Goal: Information Seeking & Learning: Learn about a topic

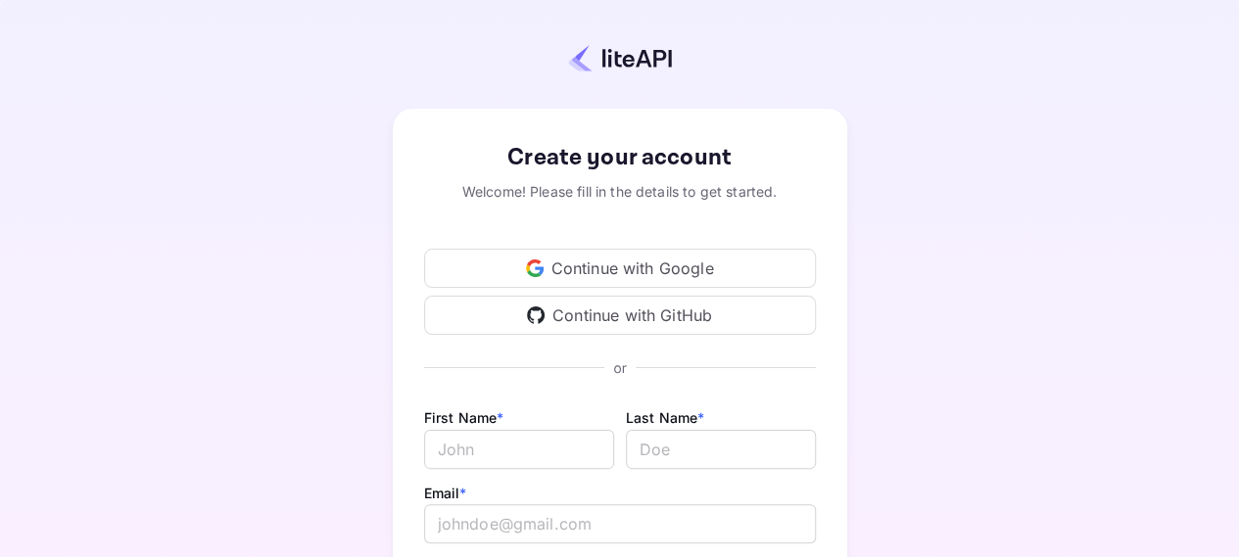
click at [678, 271] on div "Continue with Google" at bounding box center [620, 268] width 392 height 39
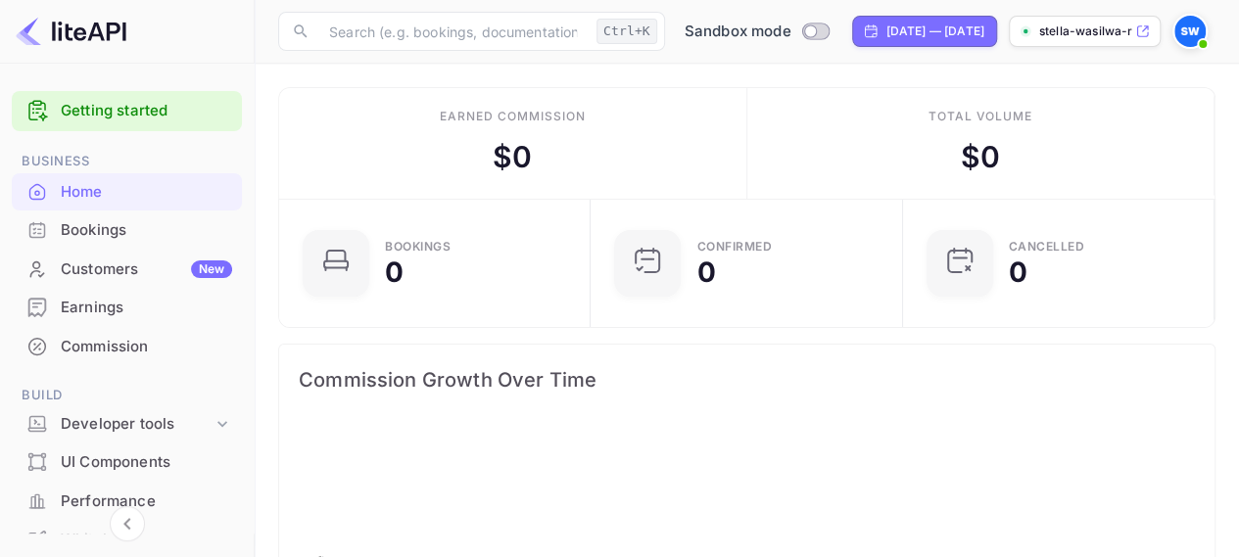
scroll to position [303, 286]
click at [106, 420] on div "Developer tools" at bounding box center [137, 424] width 152 height 23
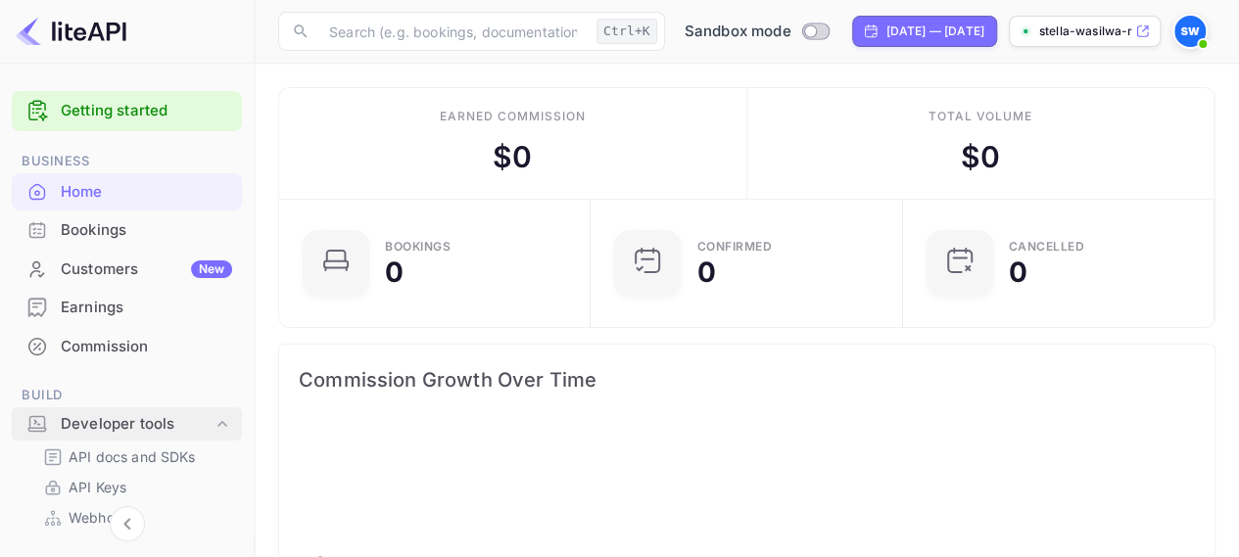
click at [106, 420] on div "Developer tools" at bounding box center [137, 424] width 152 height 23
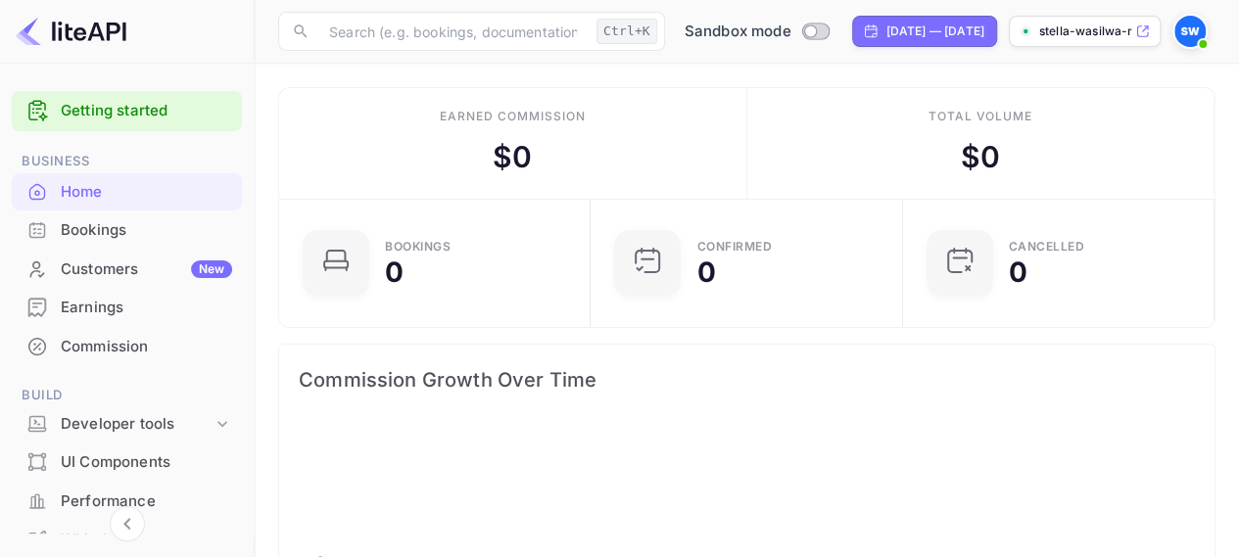
click at [102, 111] on link "Getting started" at bounding box center [146, 111] width 171 height 23
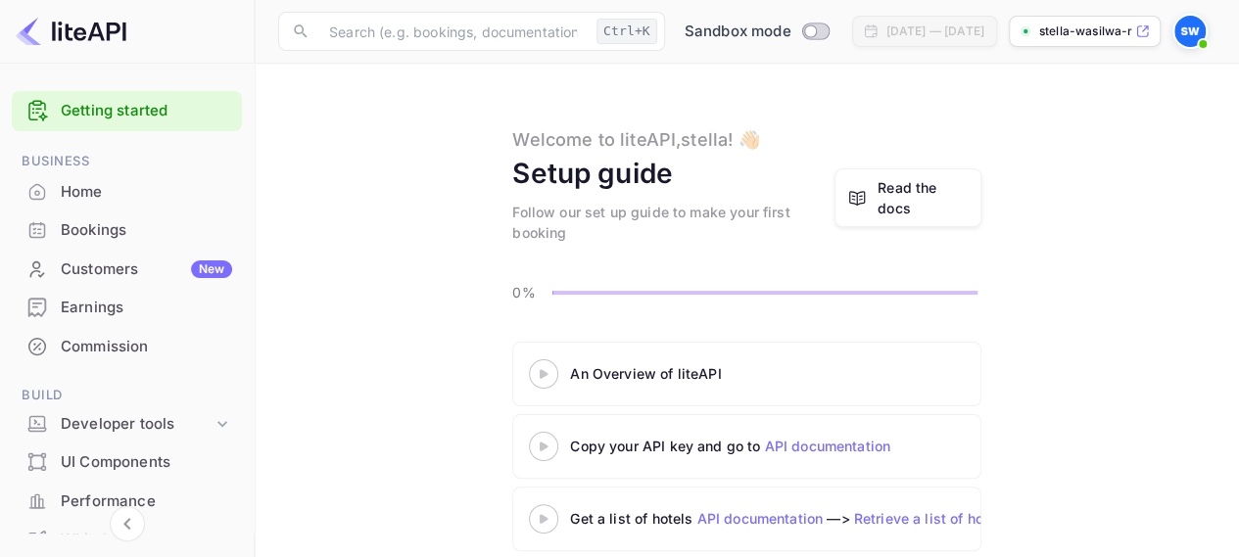
click at [812, 448] on link "API documentation" at bounding box center [827, 446] width 126 height 17
click at [899, 194] on div "Read the docs" at bounding box center [922, 197] width 91 height 41
click at [900, 201] on div "Read the docs" at bounding box center [922, 197] width 91 height 41
click at [98, 192] on div "Home" at bounding box center [146, 192] width 171 height 23
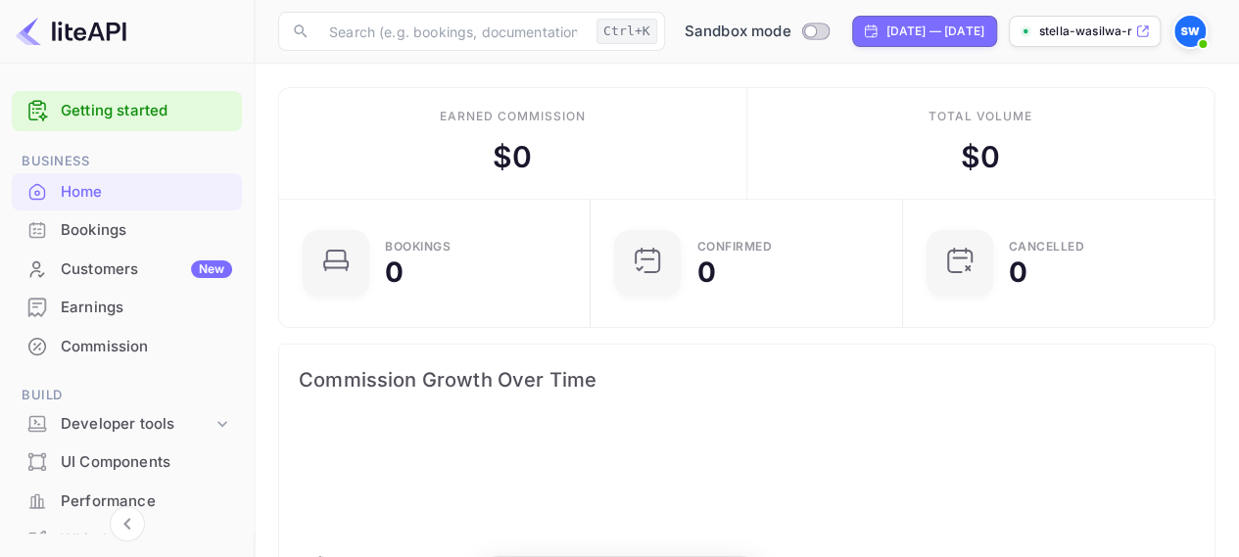
scroll to position [303, 286]
click at [105, 232] on div "Bookings" at bounding box center [146, 230] width 171 height 23
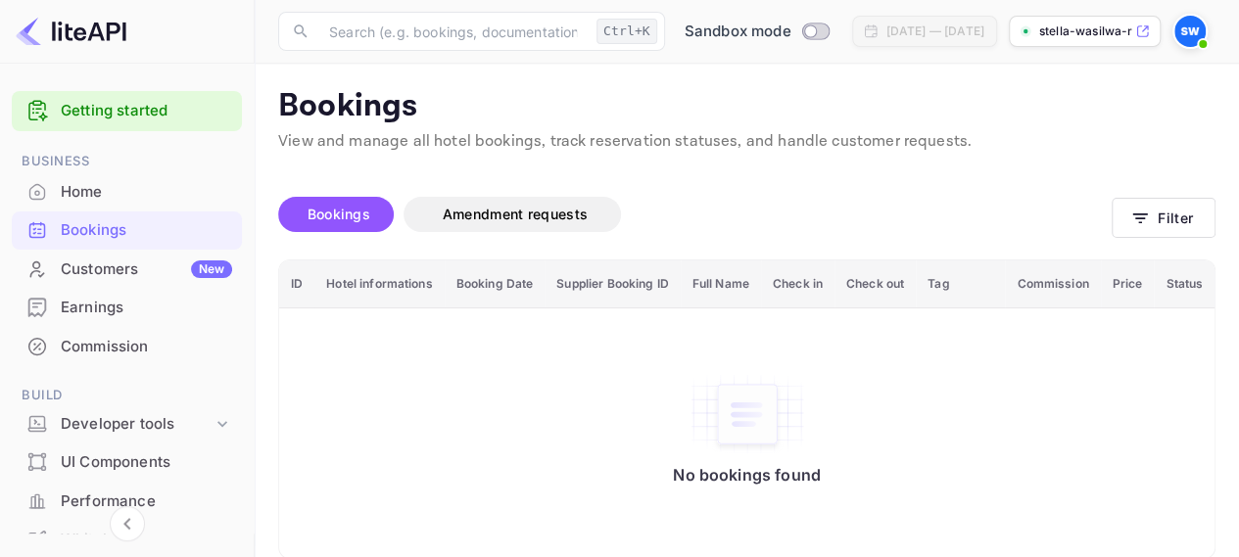
click at [105, 270] on div "Customers New" at bounding box center [146, 270] width 171 height 23
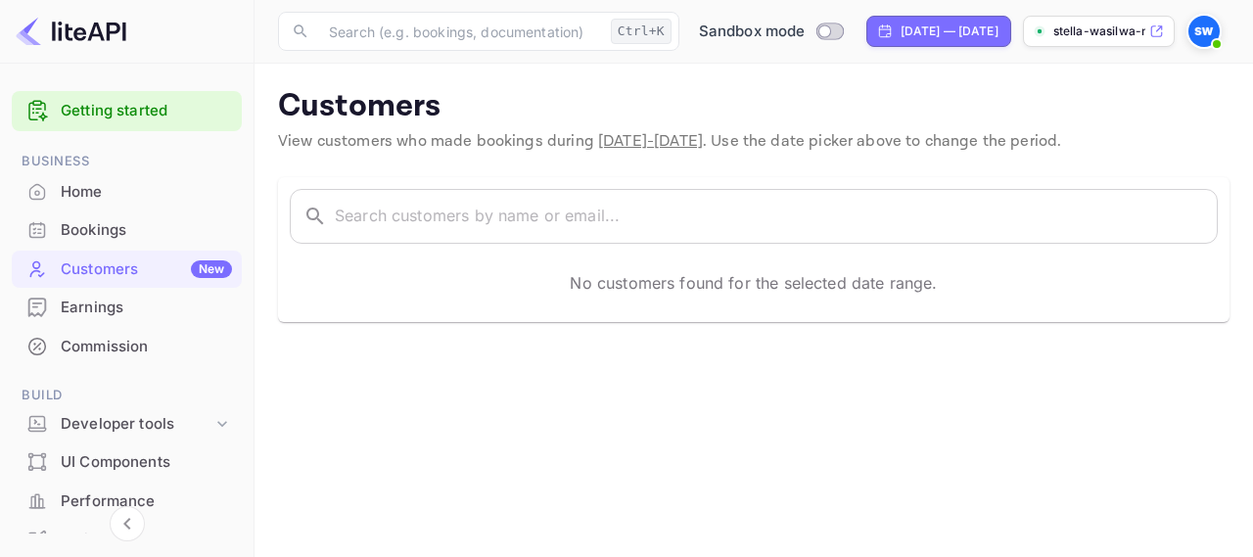
click at [100, 312] on div "Earnings" at bounding box center [146, 308] width 171 height 23
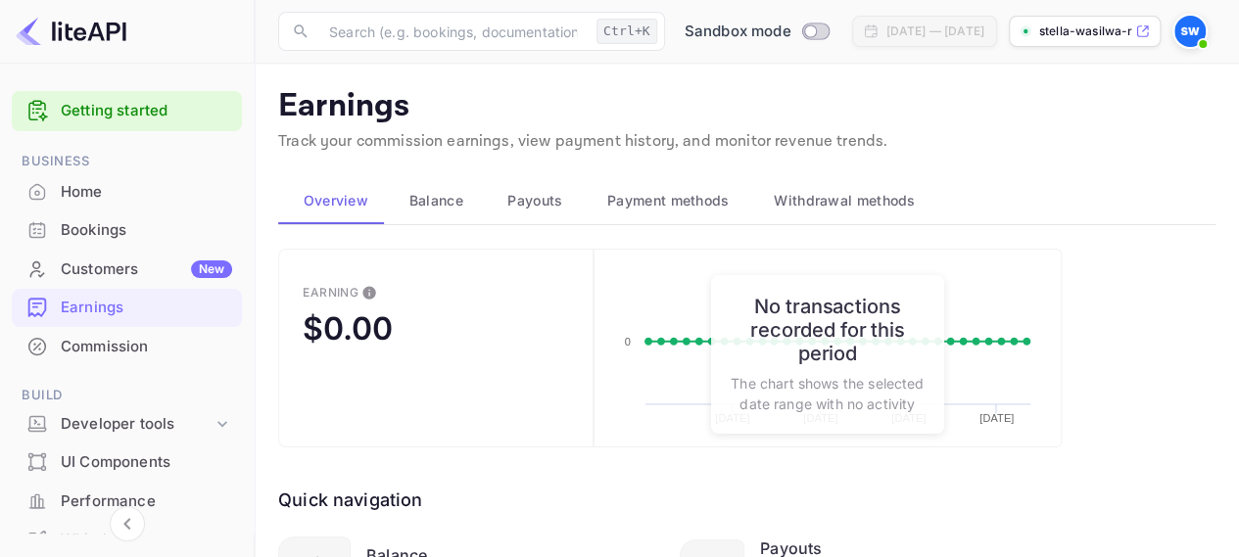
click at [112, 353] on div "Commission" at bounding box center [146, 347] width 171 height 23
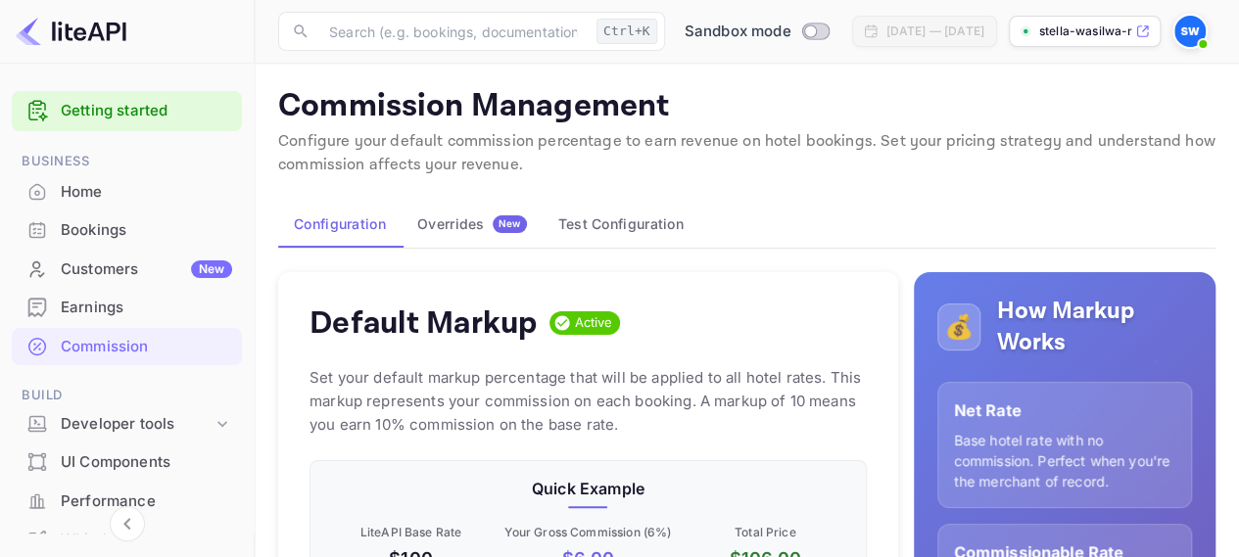
scroll to position [332, 541]
click at [83, 191] on div "Home" at bounding box center [146, 192] width 171 height 23
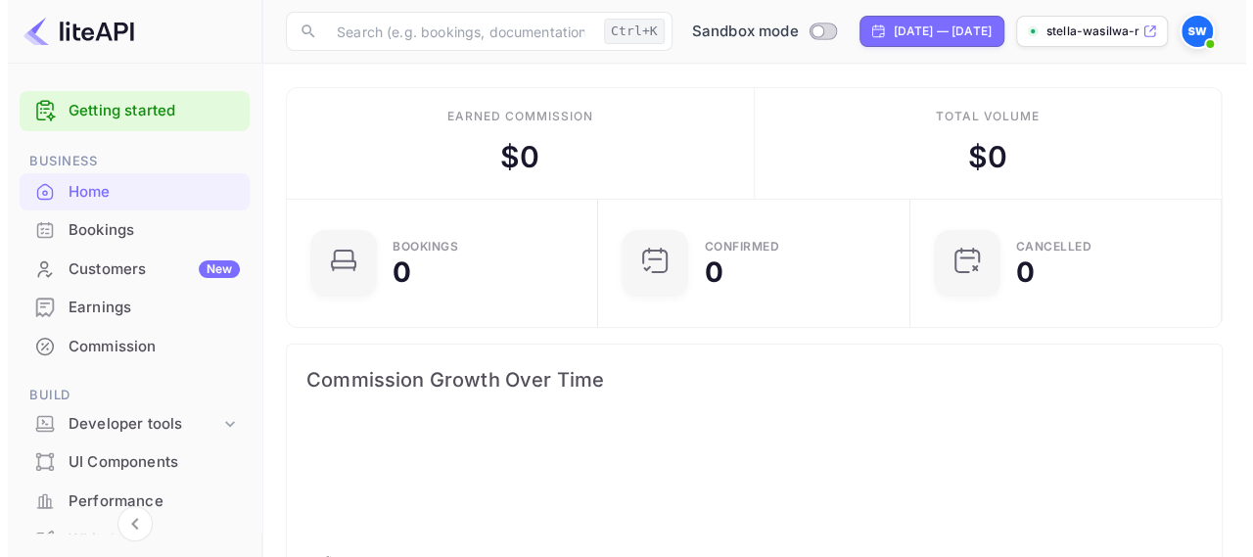
scroll to position [303, 286]
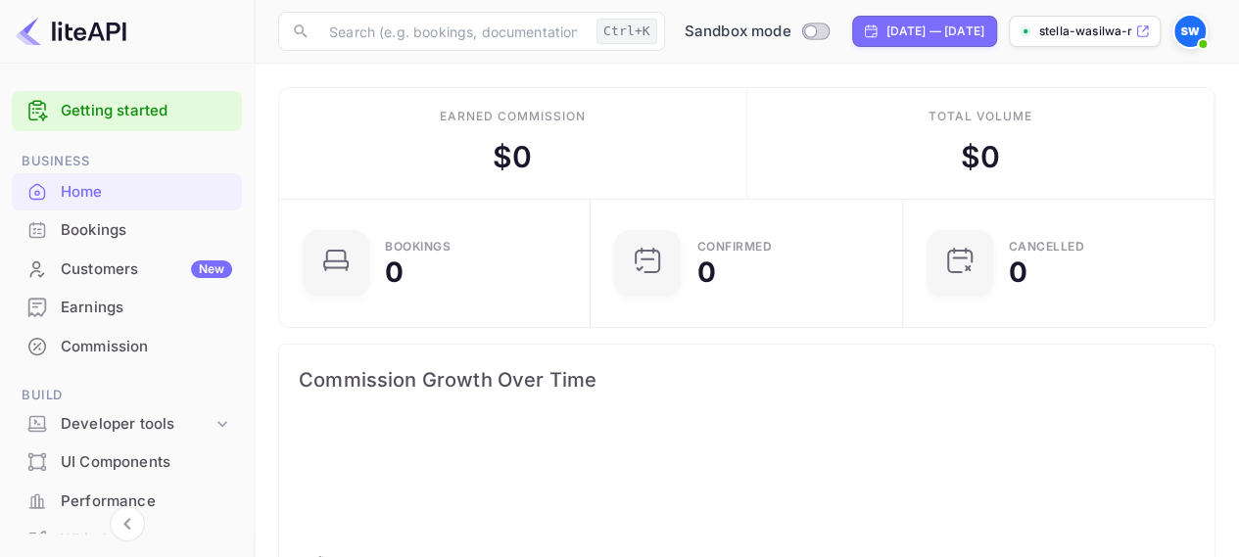
click at [1193, 30] on img at bounding box center [1189, 31] width 31 height 31
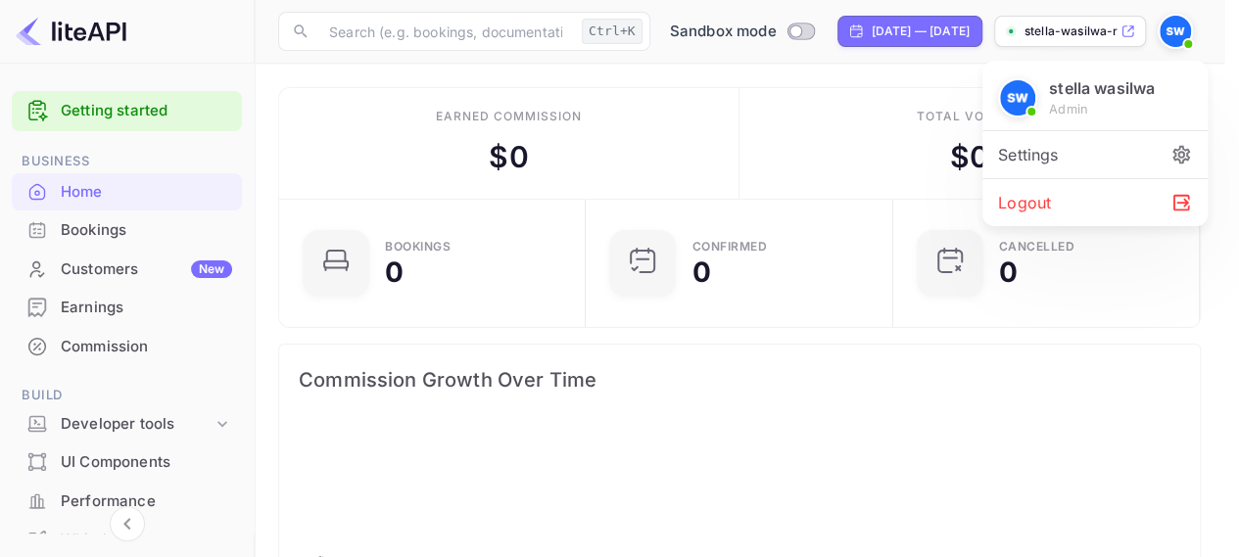
scroll to position [303, 285]
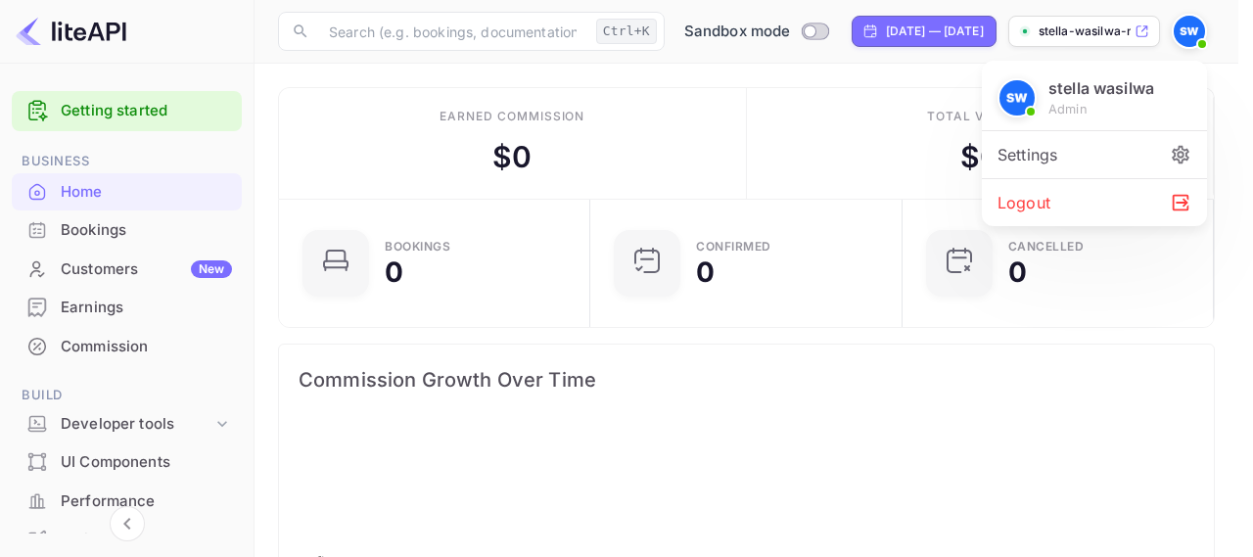
click at [1193, 30] on div at bounding box center [626, 278] width 1253 height 557
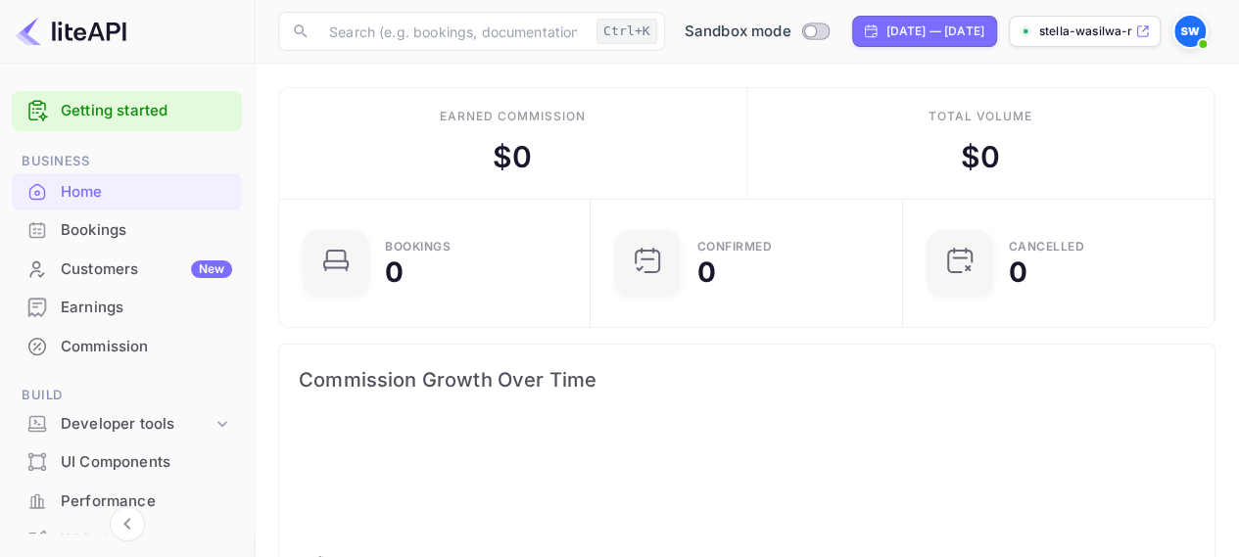
scroll to position [303, 286]
click at [1103, 24] on p "stella-wasilwa-n5kjm.n..." at bounding box center [1085, 32] width 92 height 18
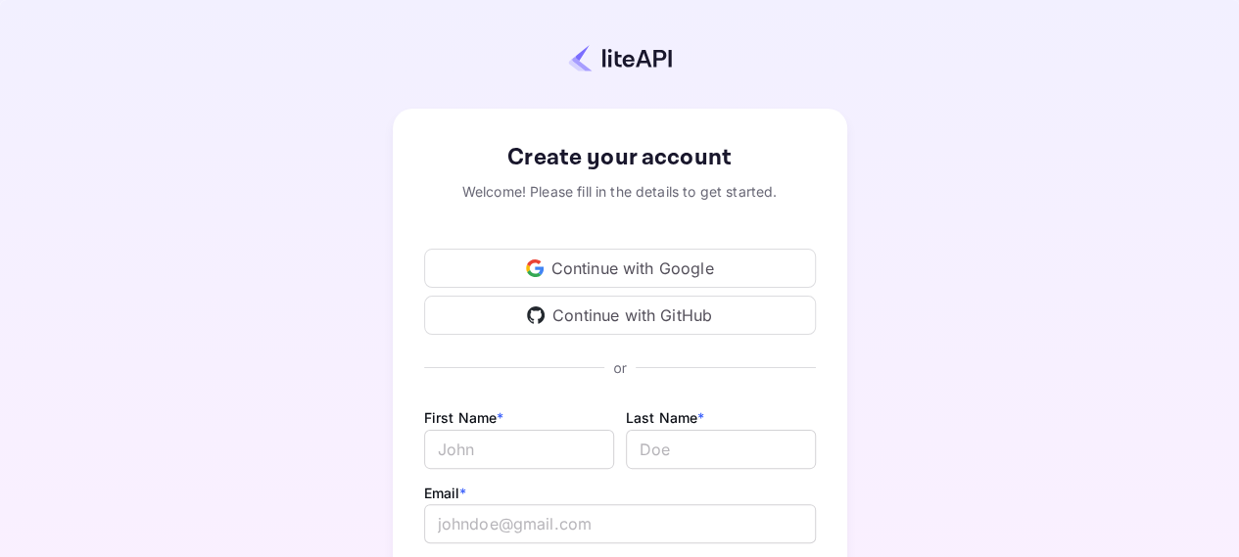
click at [623, 260] on div "Continue with Google" at bounding box center [620, 268] width 392 height 39
